Goal: Find specific page/section: Find specific page/section

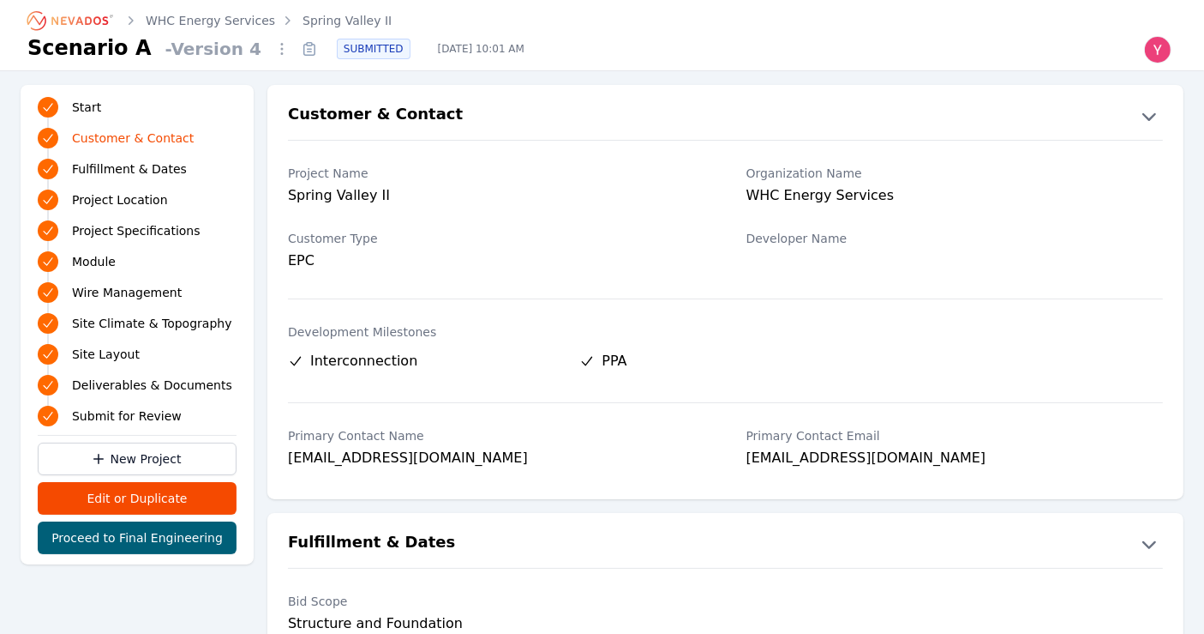
click at [296, 48] on icon at bounding box center [309, 48] width 27 height 27
click at [296, 49] on icon at bounding box center [309, 48] width 27 height 27
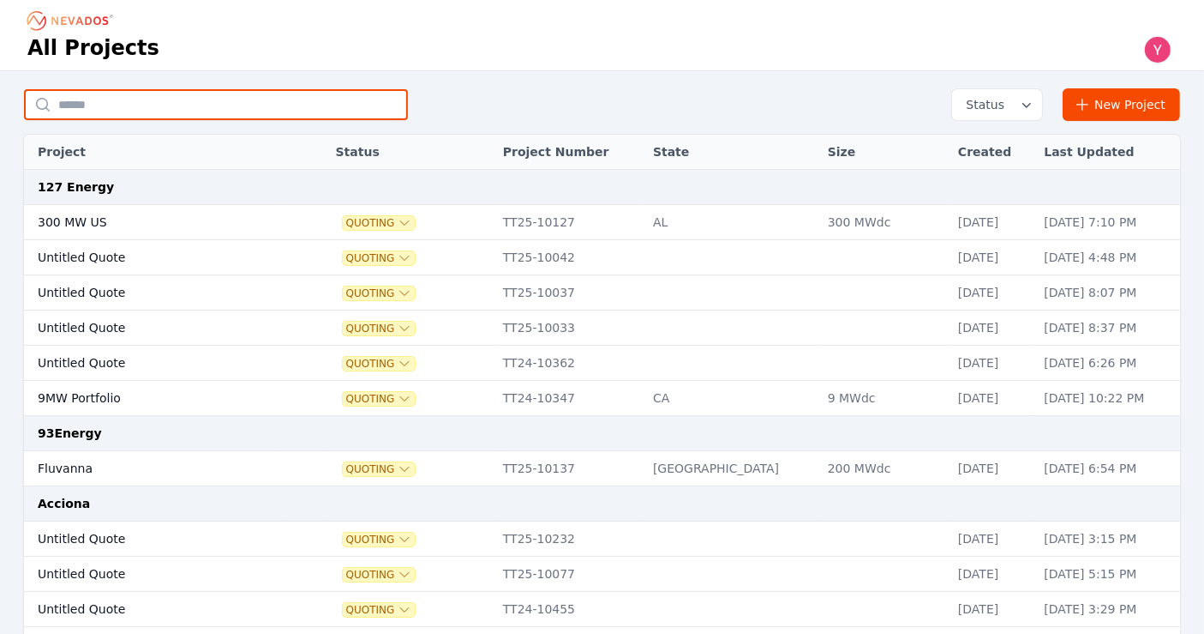
click at [261, 110] on input "text" at bounding box center [216, 104] width 384 height 31
type input "**********"
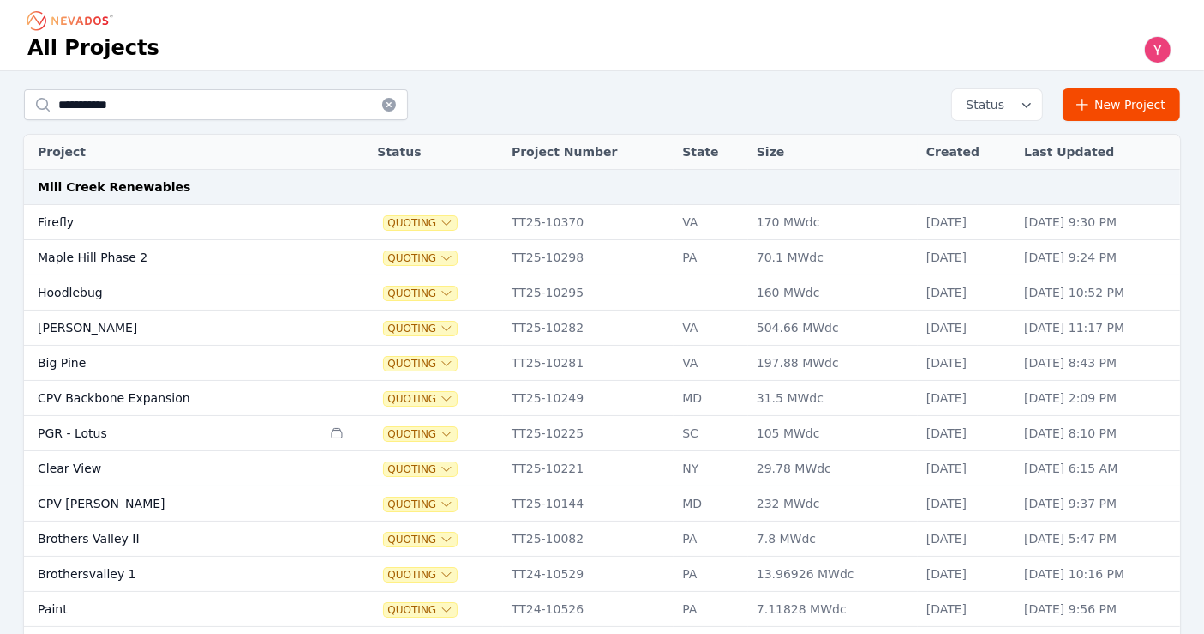
click at [385, 103] on icon at bounding box center [389, 105] width 14 height 14
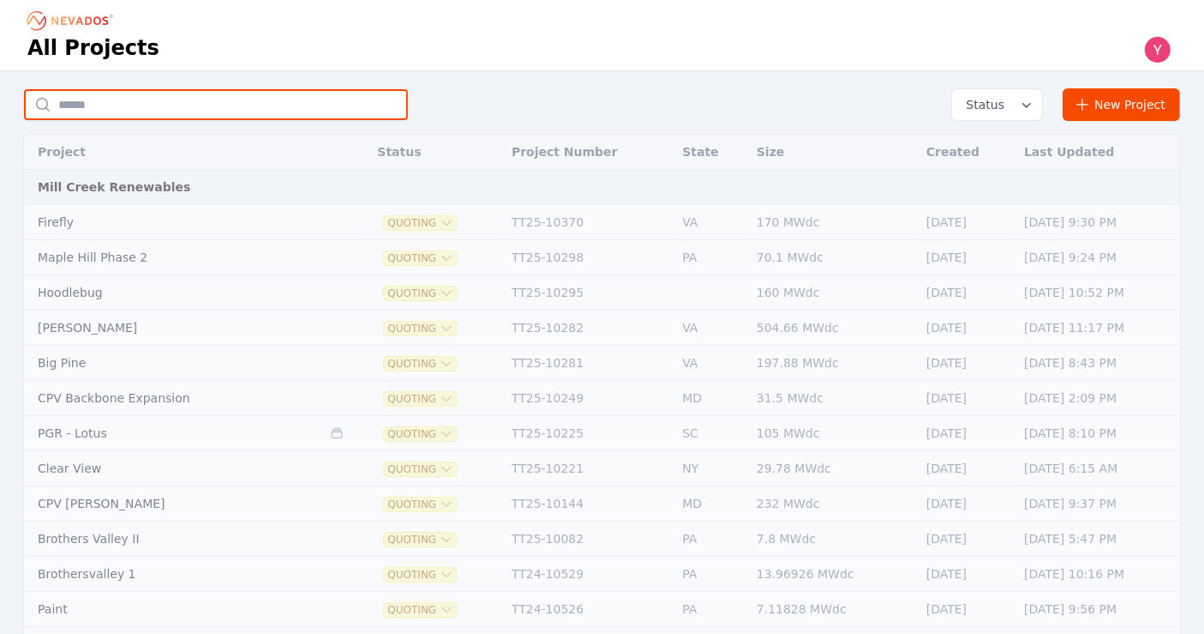
click at [385, 103] on input "text" at bounding box center [216, 104] width 384 height 31
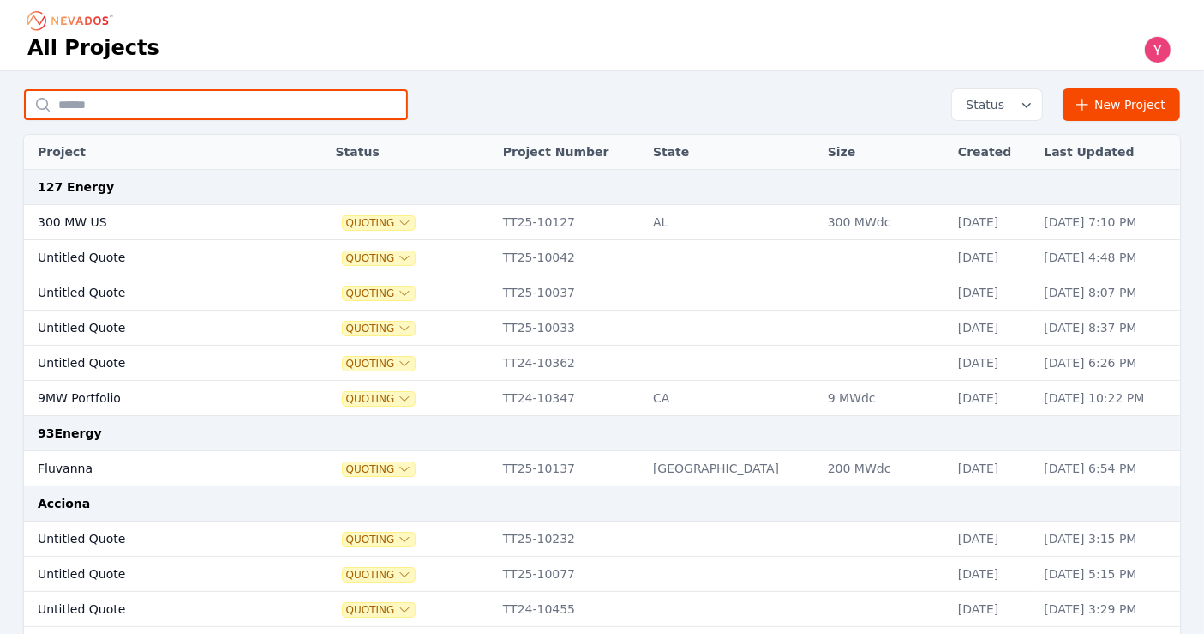
click at [385, 103] on input "text" at bounding box center [216, 104] width 384 height 31
type input "**********"
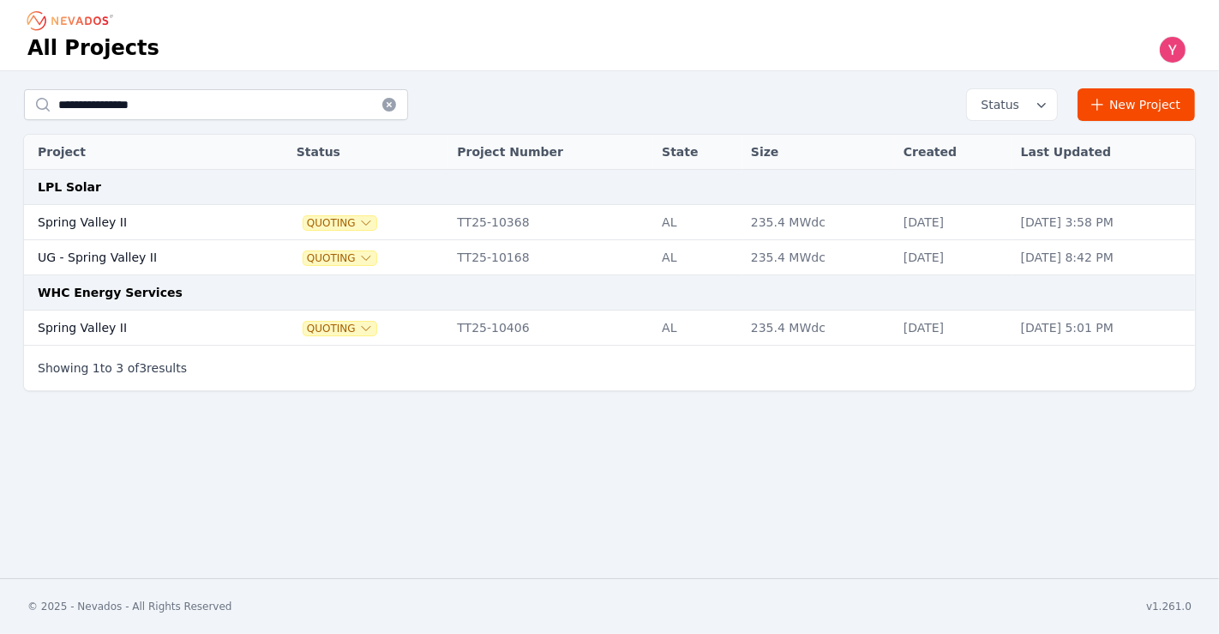
click at [394, 107] on icon at bounding box center [389, 105] width 14 height 14
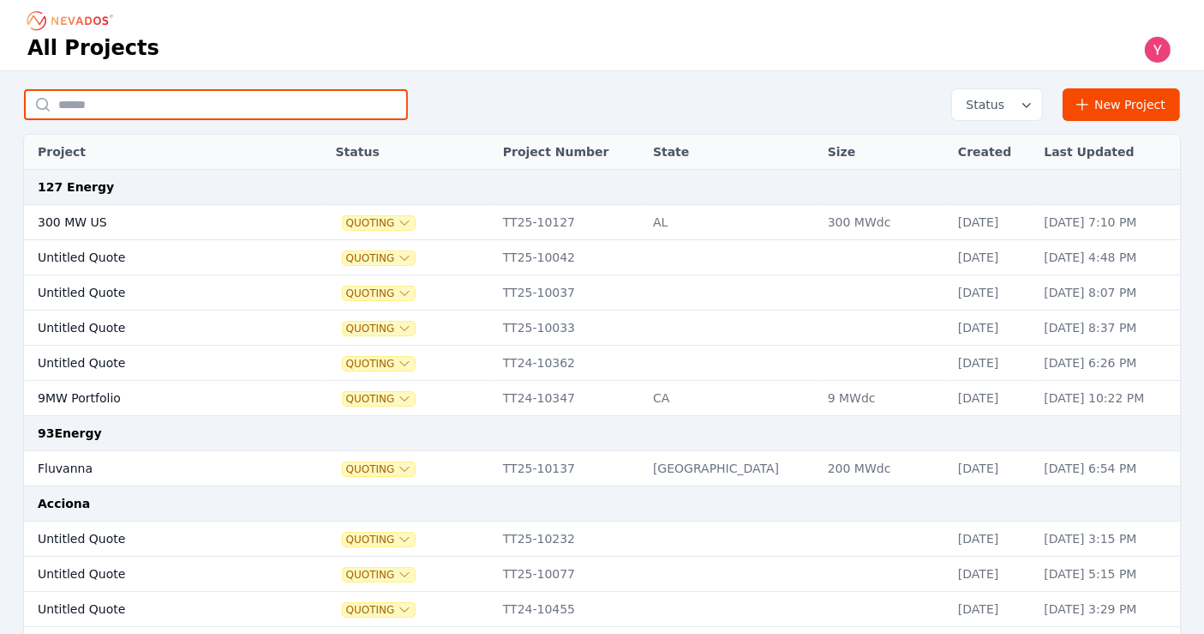
click at [352, 100] on input "text" at bounding box center [216, 104] width 384 height 31
type input "**********"
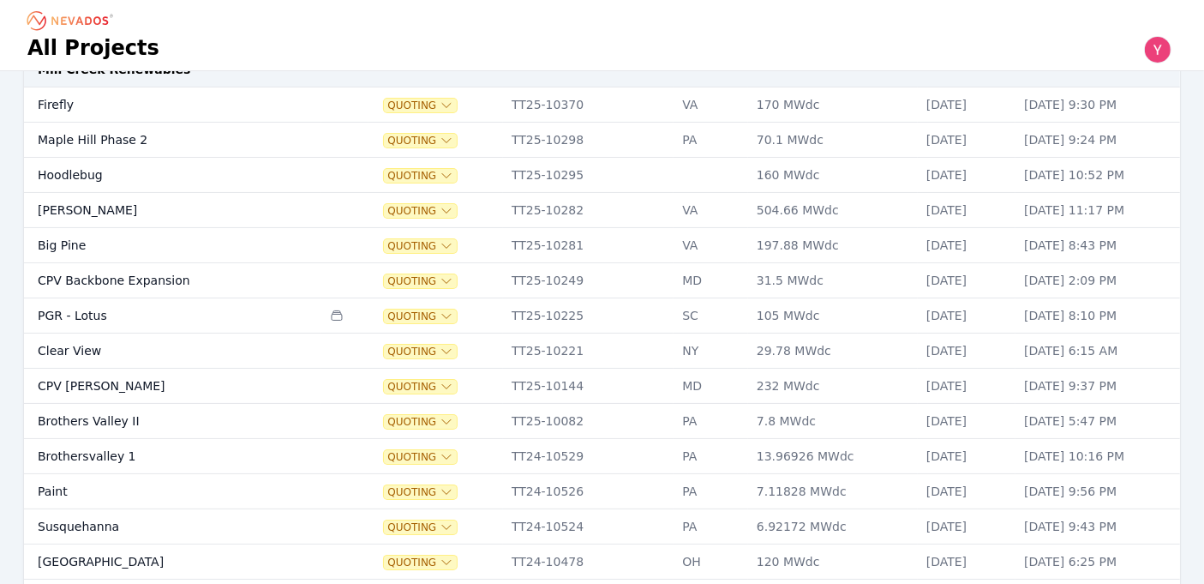
scroll to position [120, 0]
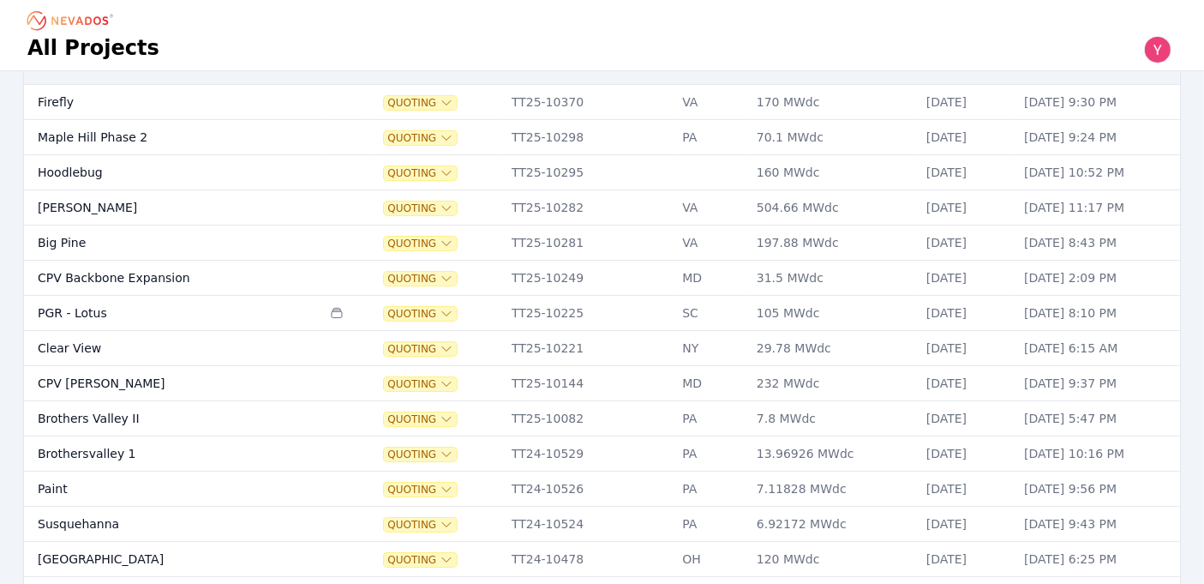
click at [150, 341] on td "Clear View" at bounding box center [172, 348] width 297 height 35
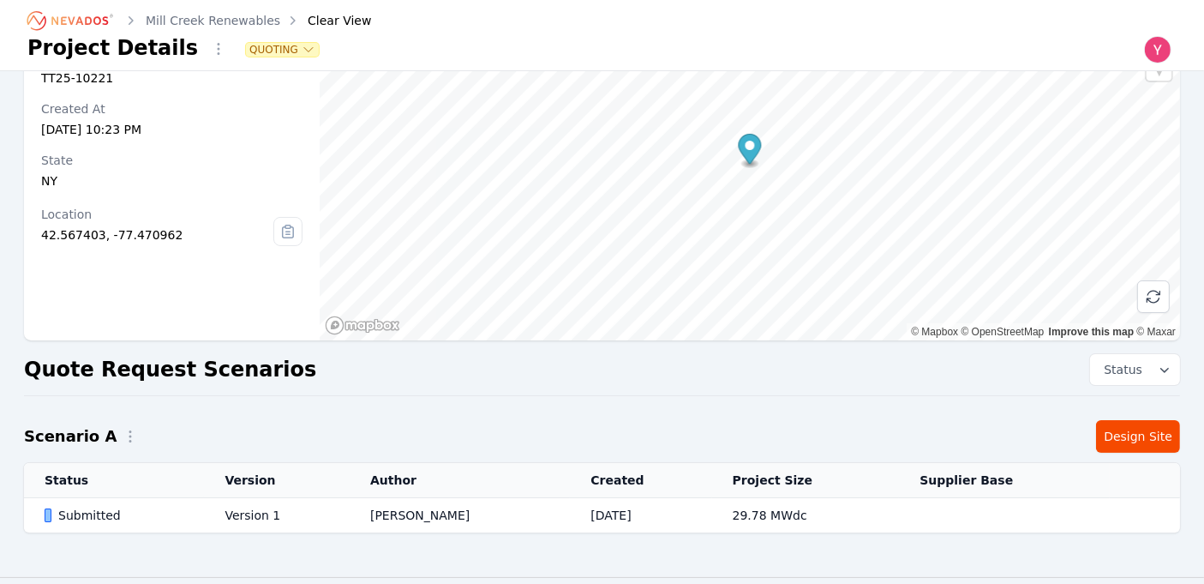
scroll to position [137, 0]
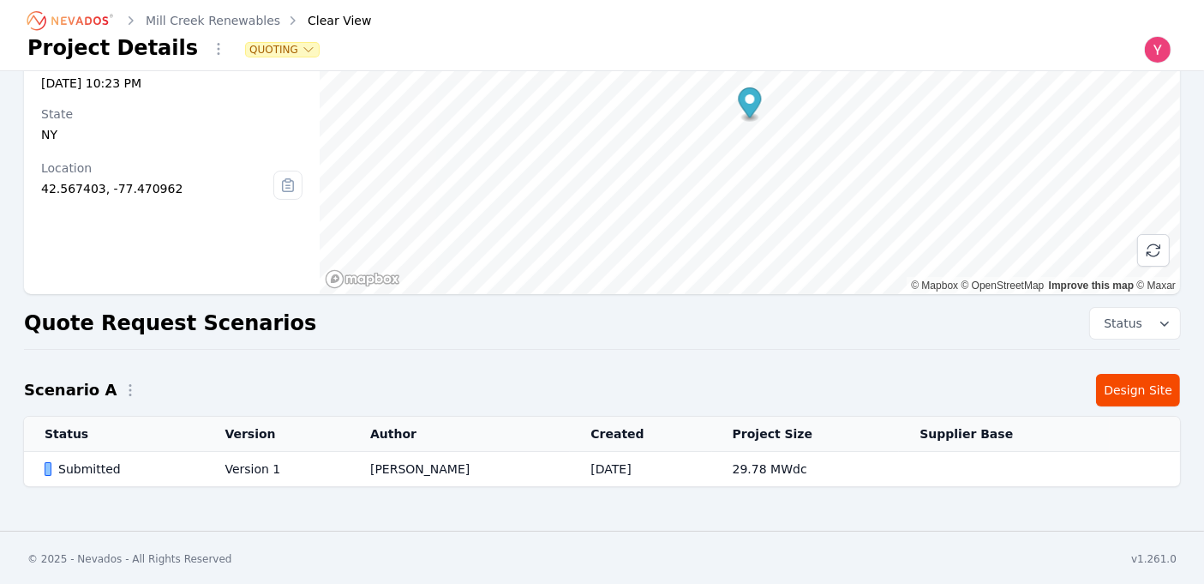
click at [191, 482] on td "Submitted" at bounding box center [114, 469] width 180 height 35
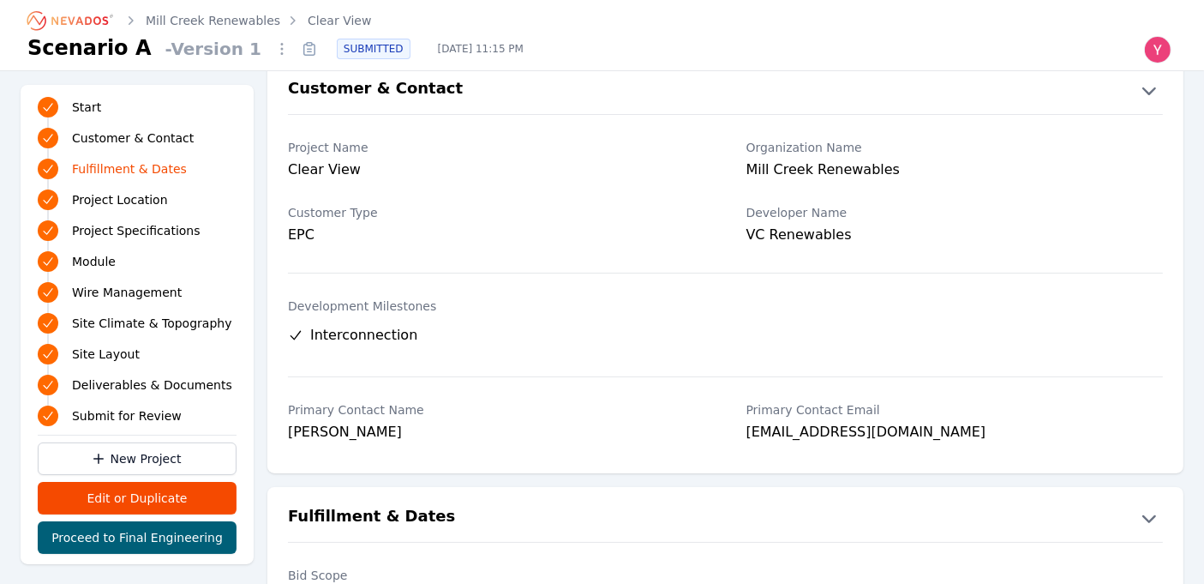
scroll to position [17, 0]
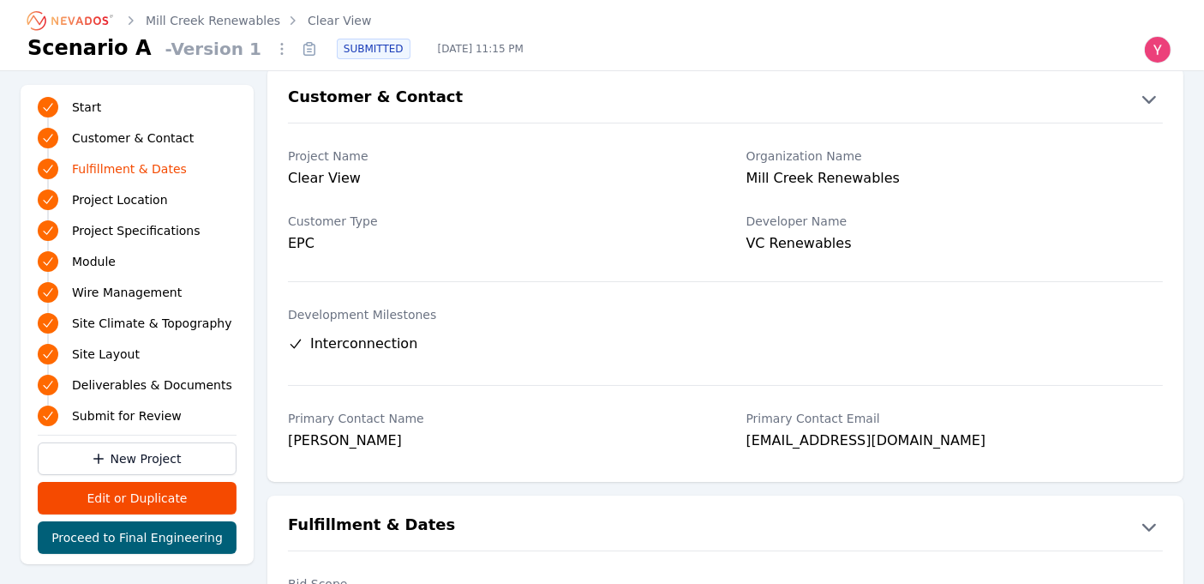
click at [225, 13] on link "Mill Creek Renewables" at bounding box center [213, 20] width 135 height 17
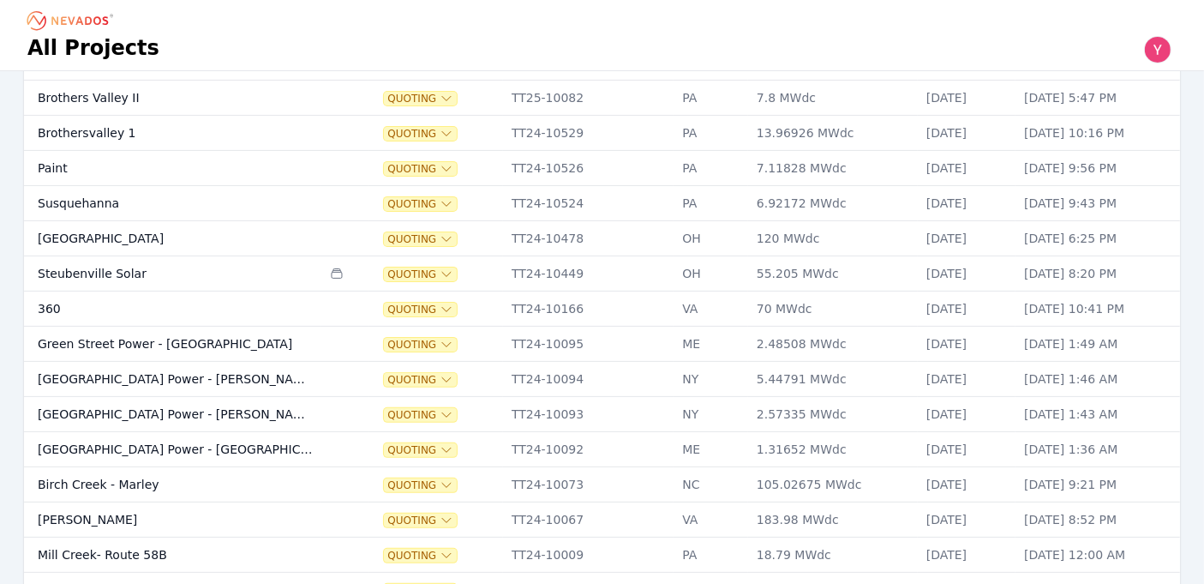
scroll to position [440, 0]
click at [52, 309] on td "360" at bounding box center [172, 309] width 297 height 35
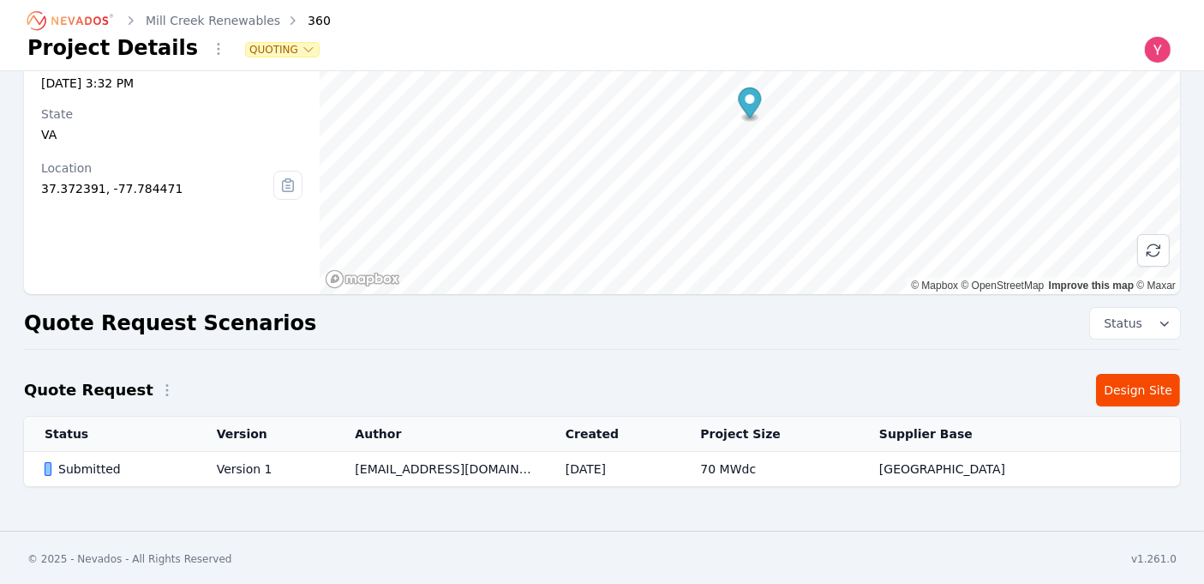
scroll to position [128, 0]
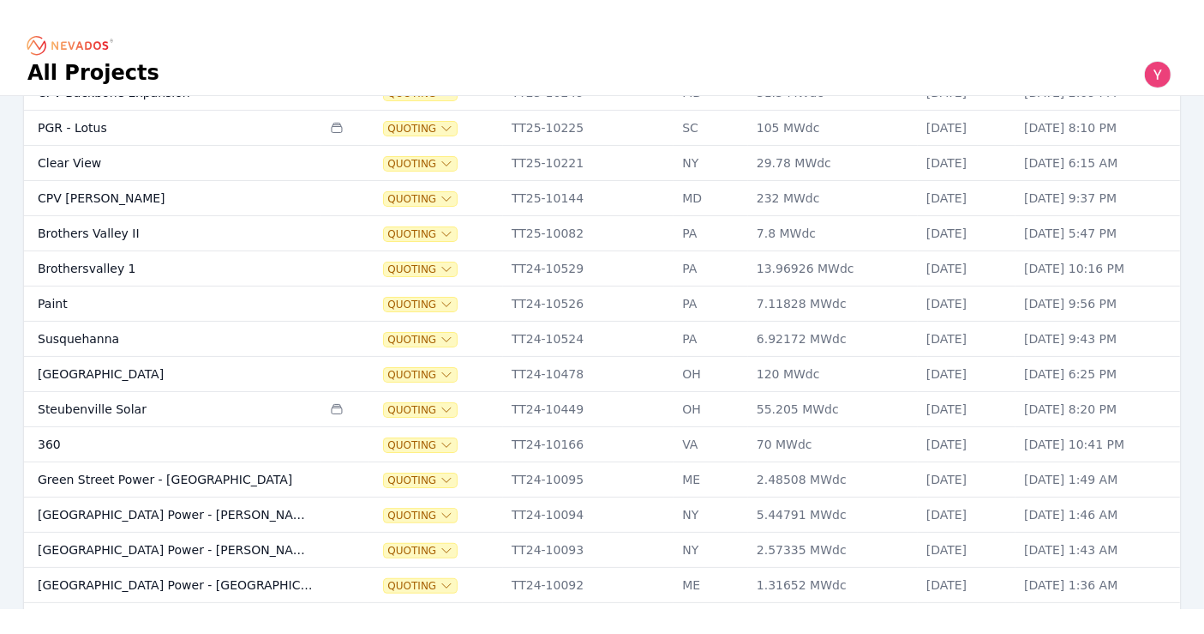
scroll to position [331, 0]
